Goal: Register for event/course

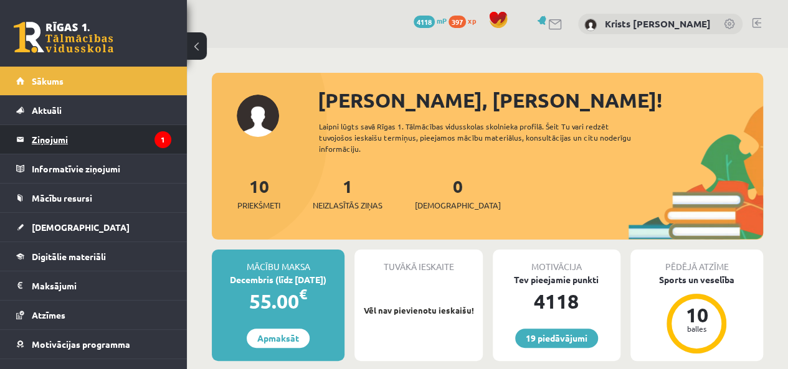
click at [117, 135] on legend "Ziņojumi 1" at bounding box center [101, 139] width 139 height 29
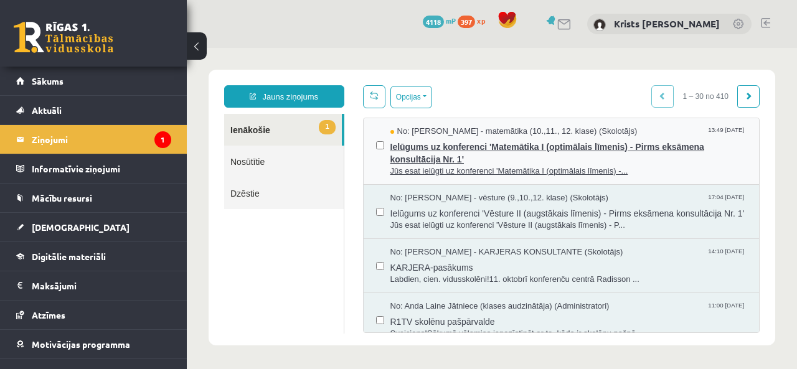
click at [430, 163] on span "Ielūgums uz konferenci 'Matemātika I (optimālais līmenis) - Pirms eksāmena kons…" at bounding box center [568, 152] width 357 height 28
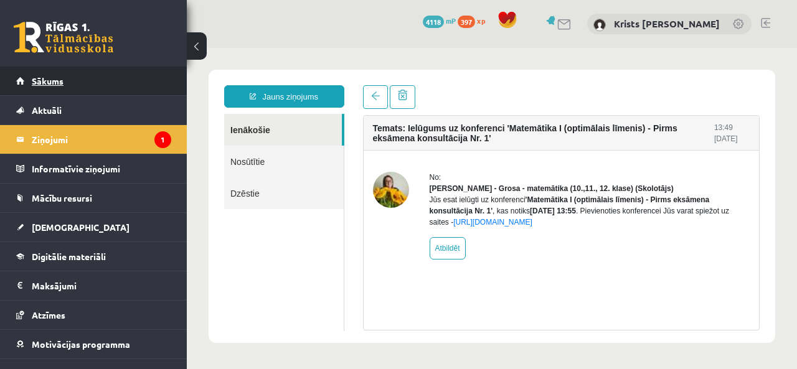
click at [112, 88] on link "Sākums" at bounding box center [93, 81] width 155 height 29
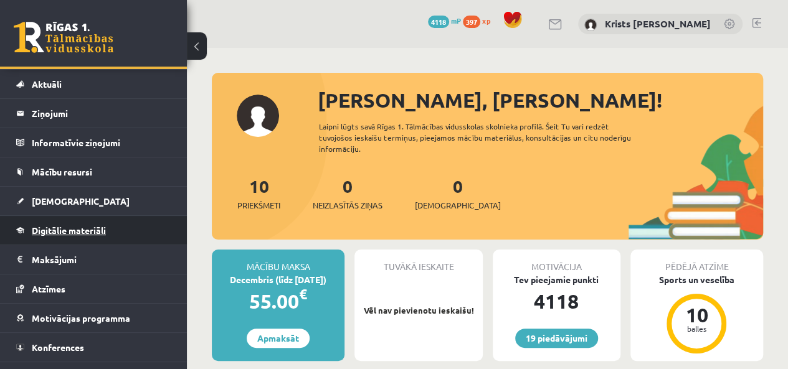
scroll to position [45, 0]
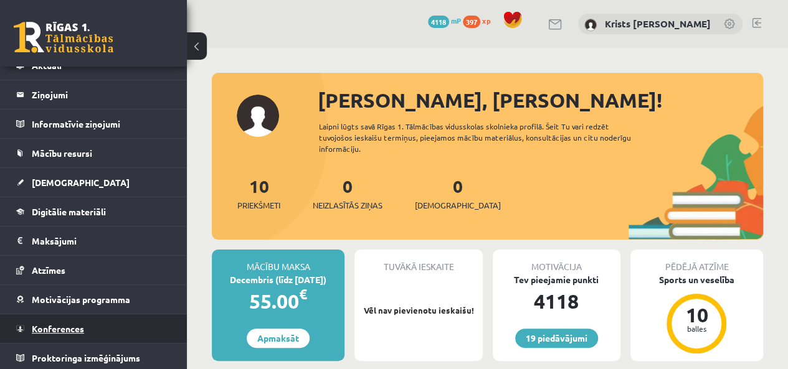
click at [60, 334] on link "Konferences" at bounding box center [93, 328] width 155 height 29
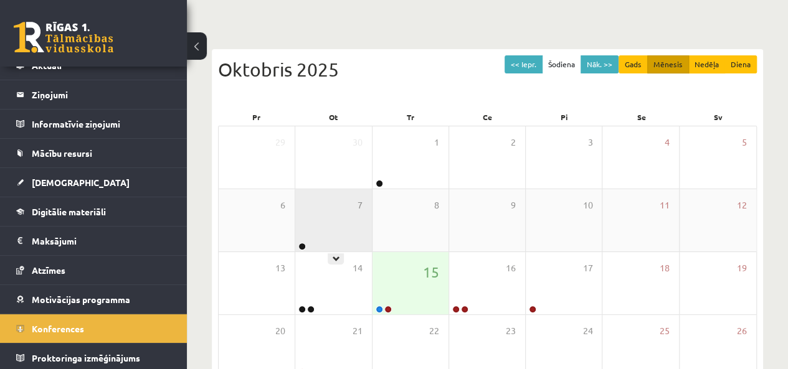
scroll to position [125, 0]
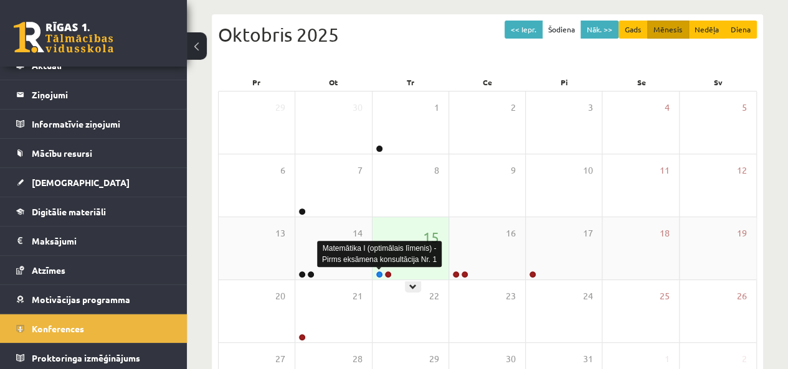
click at [380, 271] on link at bounding box center [378, 274] width 7 height 7
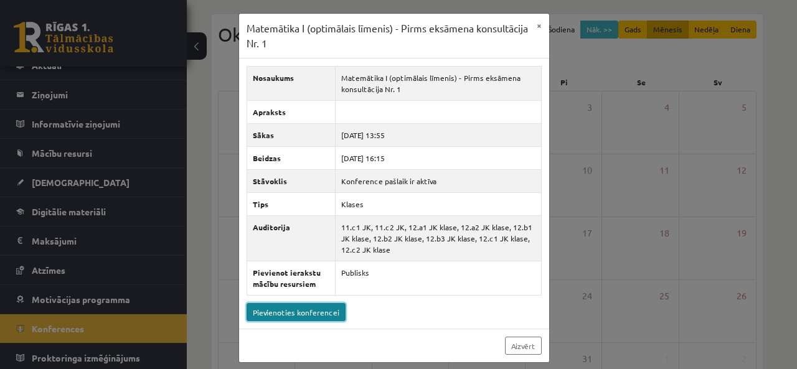
click at [313, 311] on link "Pievienoties konferencei" at bounding box center [296, 312] width 99 height 18
click at [540, 24] on button "×" at bounding box center [539, 26] width 20 height 24
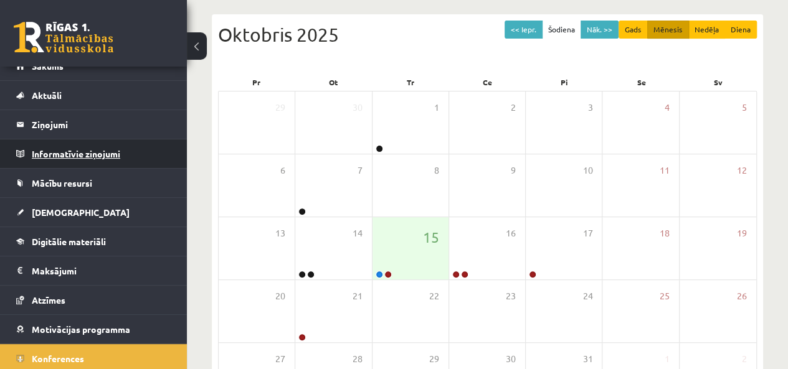
scroll to position [0, 0]
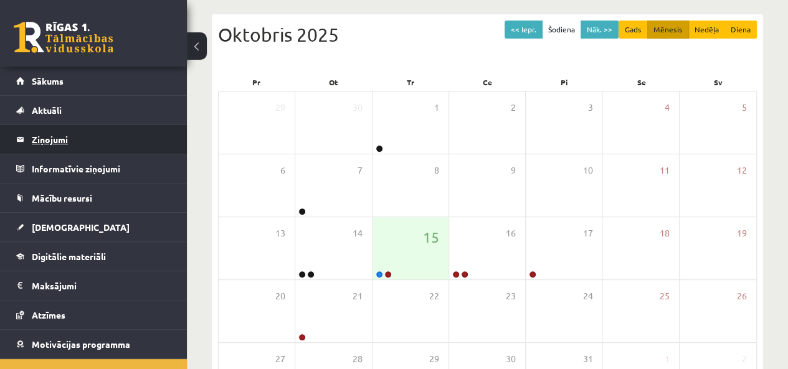
click at [51, 151] on legend "Ziņojumi 0" at bounding box center [101, 139] width 139 height 29
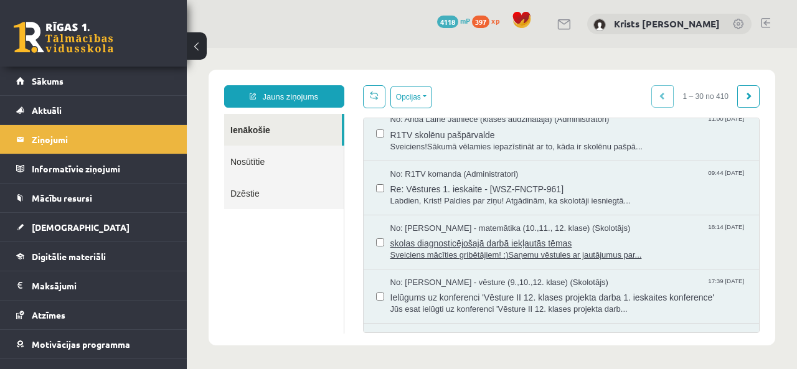
scroll to position [249, 0]
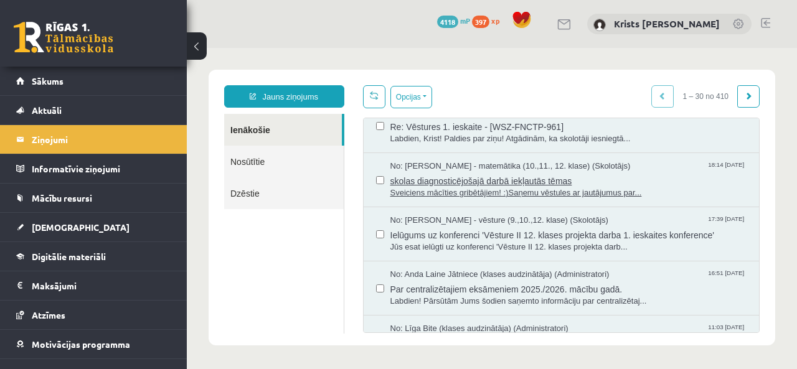
click at [409, 187] on span "skolas diagnosticējošajā darbā iekļautās tēmas" at bounding box center [568, 180] width 357 height 16
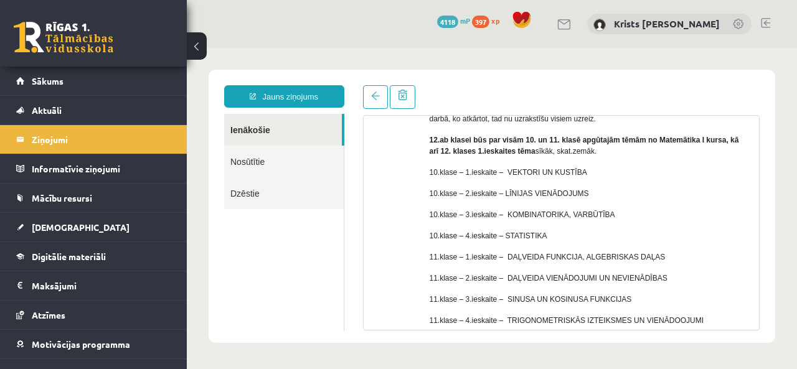
scroll to position [187, 0]
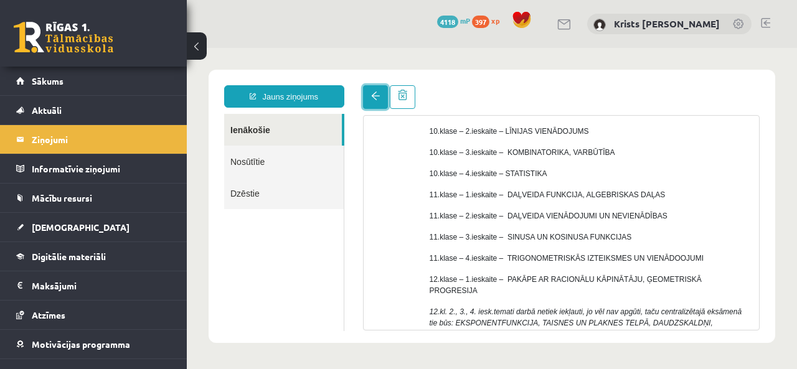
click at [376, 102] on link at bounding box center [375, 97] width 25 height 24
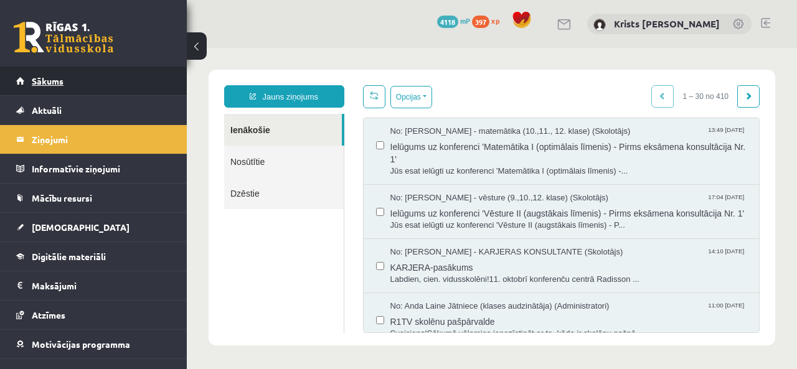
scroll to position [0, 0]
click at [98, 83] on link "Sākums" at bounding box center [93, 81] width 155 height 29
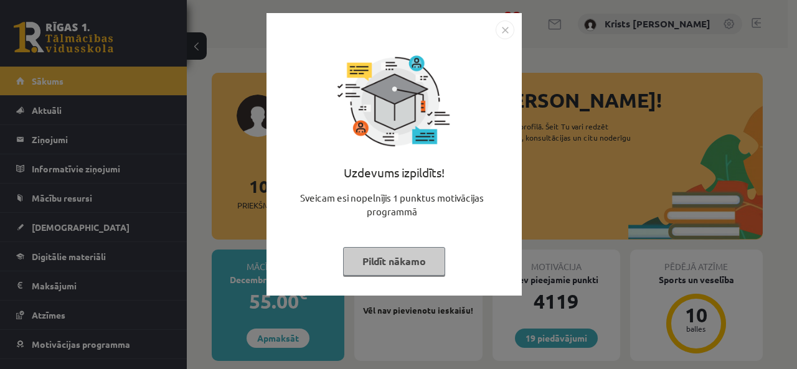
click at [359, 262] on button "Pildīt nākamo" at bounding box center [394, 261] width 102 height 29
